Goal: Task Accomplishment & Management: Manage account settings

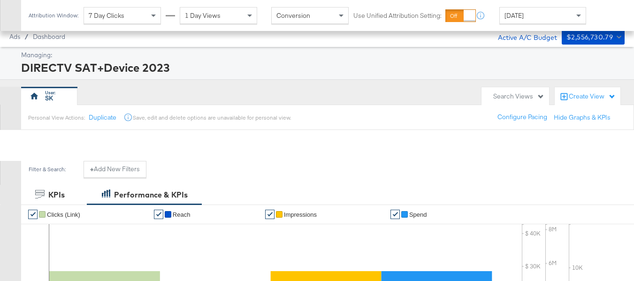
scroll to position [402, 0]
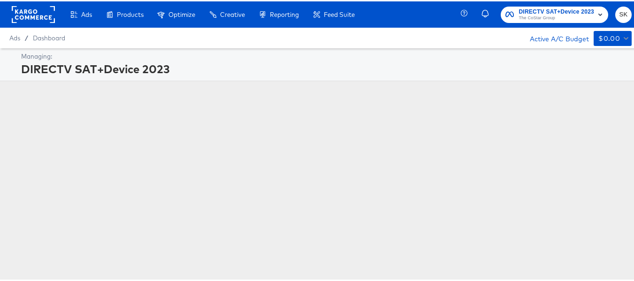
scroll to position [0, 0]
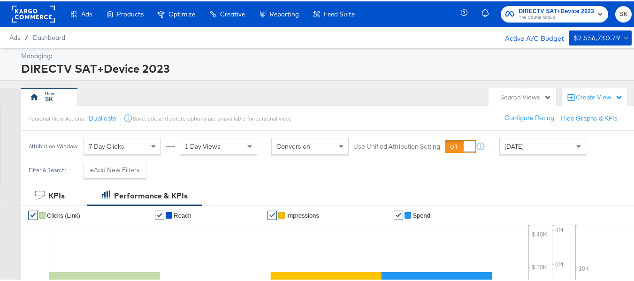
click at [23, 9] on rect at bounding box center [33, 12] width 43 height 17
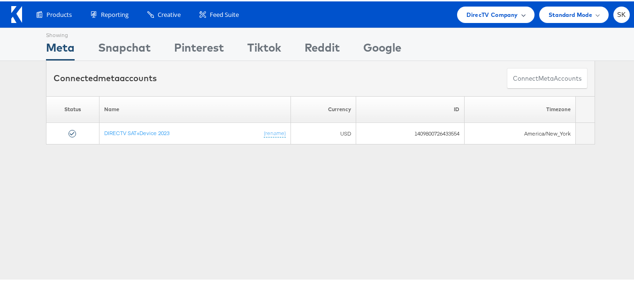
click at [473, 6] on div "DirecTV Company" at bounding box center [495, 13] width 77 height 16
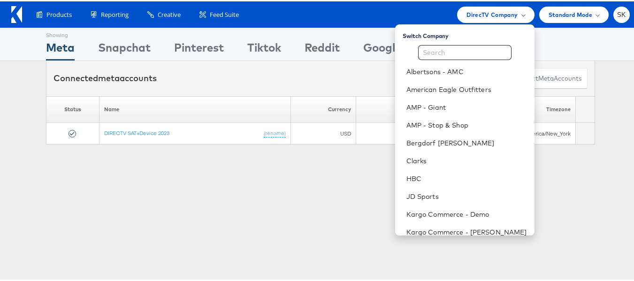
click at [613, 7] on li "SK Account and Teammates Subscription and Billing Advice and Answers ADKIT Logo…" at bounding box center [621, 13] width 16 height 16
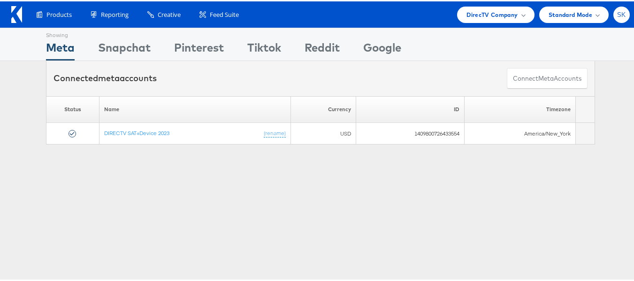
click at [617, 11] on span "SK" at bounding box center [621, 13] width 9 height 6
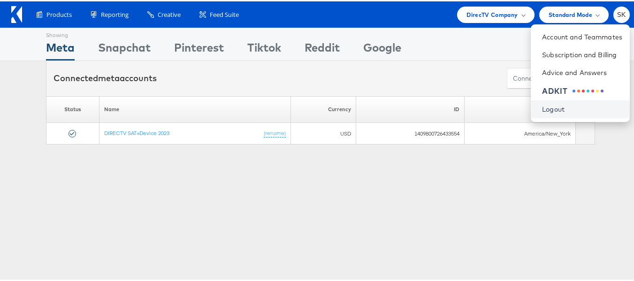
click at [543, 106] on link "Logout" at bounding box center [582, 107] width 80 height 9
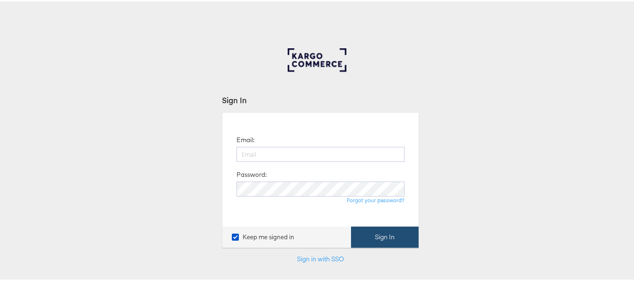
type input "[PERSON_NAME][EMAIL_ADDRESS][DOMAIN_NAME]"
click at [363, 236] on button "Sign In" at bounding box center [385, 235] width 68 height 21
